Goal: Find specific page/section: Find specific page/section

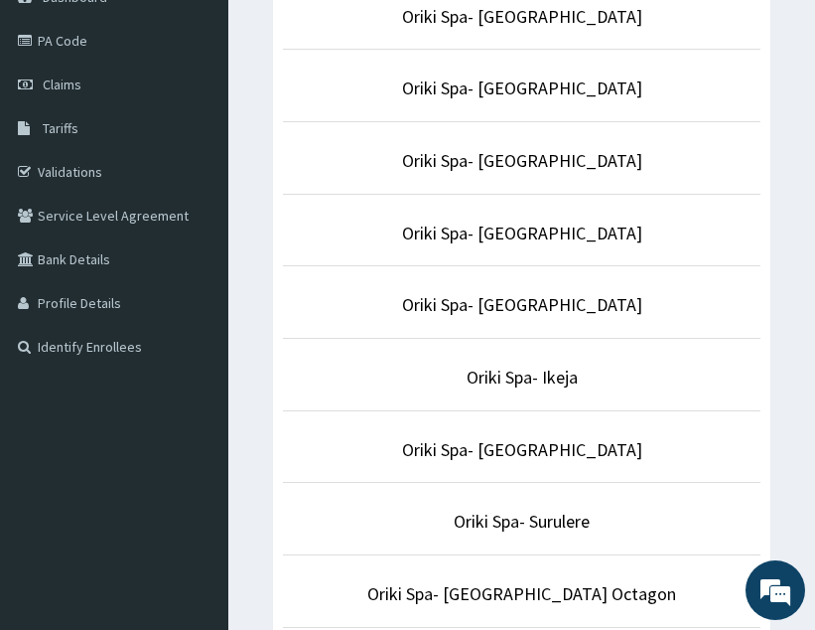
scroll to position [220, 0]
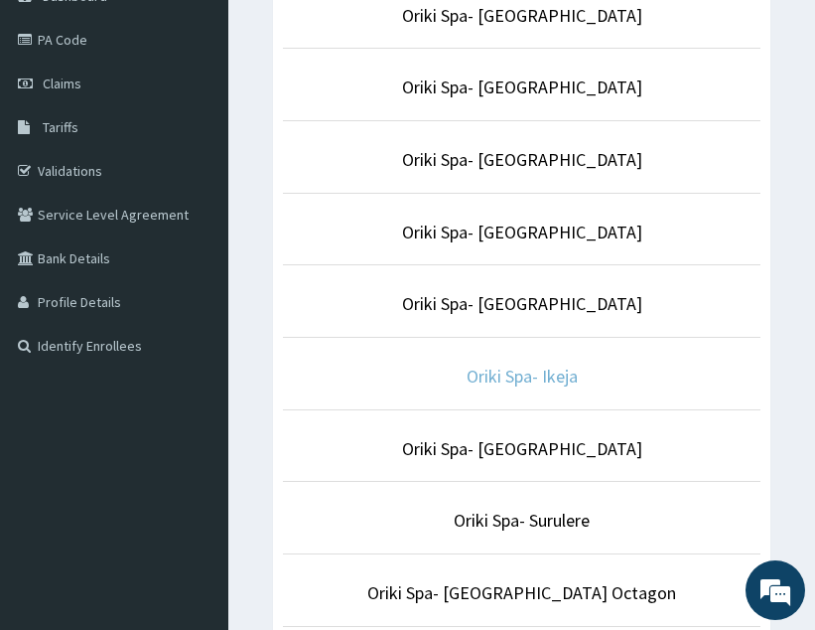
click at [537, 386] on link "Oriki Spa- Ikeja" at bounding box center [522, 376] width 111 height 23
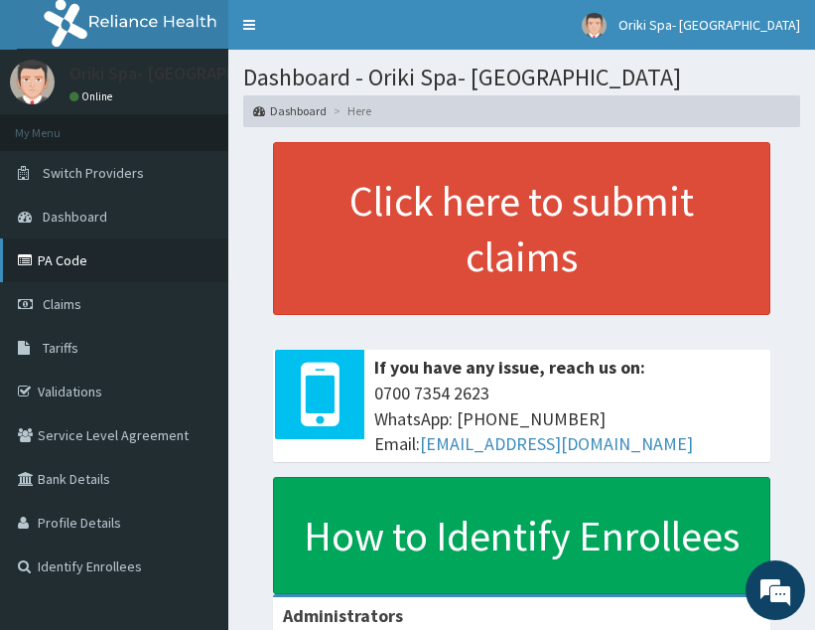
drag, startPoint x: 0, startPoint y: 0, endPoint x: 56, endPoint y: 252, distance: 258.3
click at [56, 252] on link "PA Code" at bounding box center [114, 260] width 228 height 44
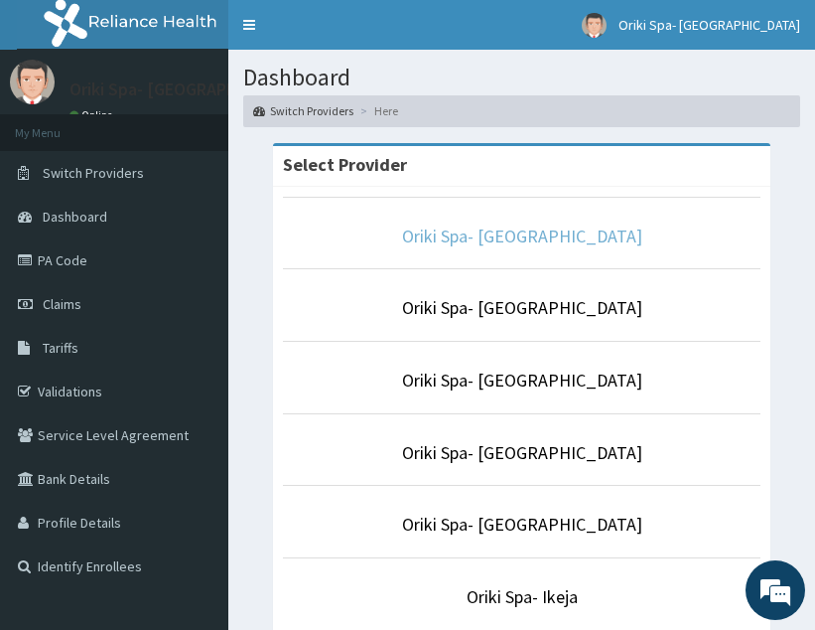
click at [524, 232] on link "Oriki Spa- [GEOGRAPHIC_DATA]" at bounding box center [522, 235] width 240 height 23
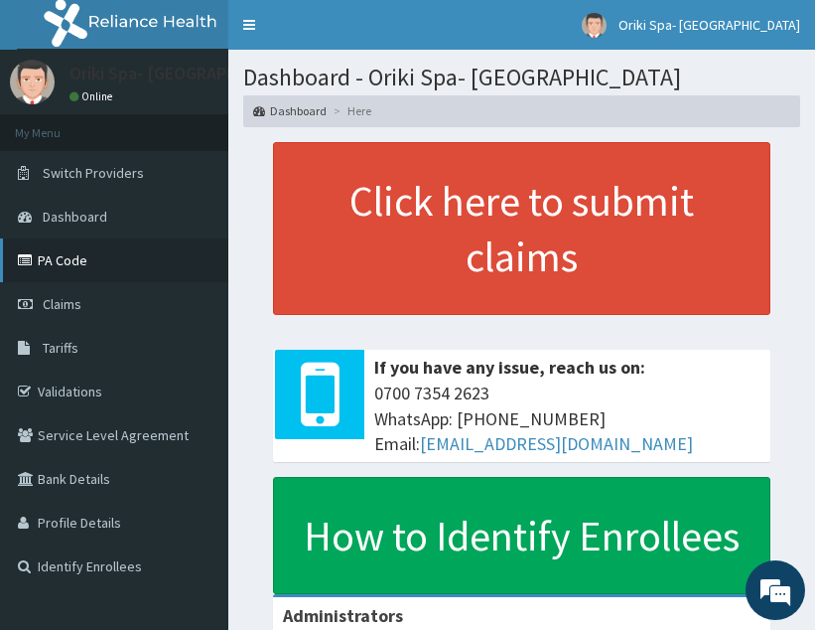
click at [106, 262] on link "PA Code" at bounding box center [114, 260] width 228 height 44
